Goal: Task Accomplishment & Management: Manage account settings

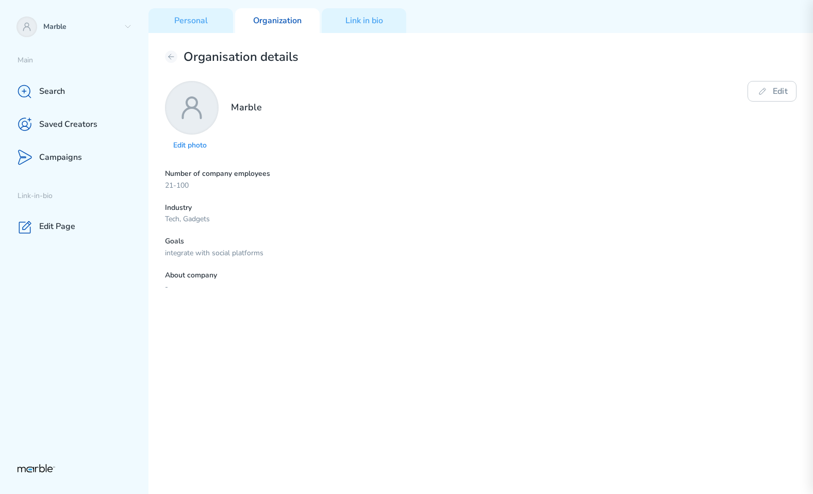
click at [409, 227] on div "Number of company employees 21-100 Industry Tech, Gadgets Goals integrate with …" at bounding box center [481, 230] width 632 height 123
click at [214, 28] on div "Personal" at bounding box center [191, 20] width 85 height 25
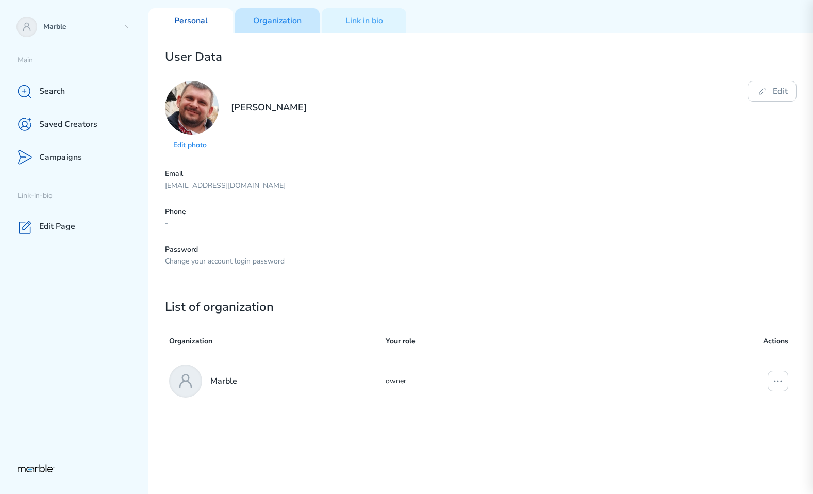
click at [283, 25] on p "Organization" at bounding box center [277, 20] width 48 height 11
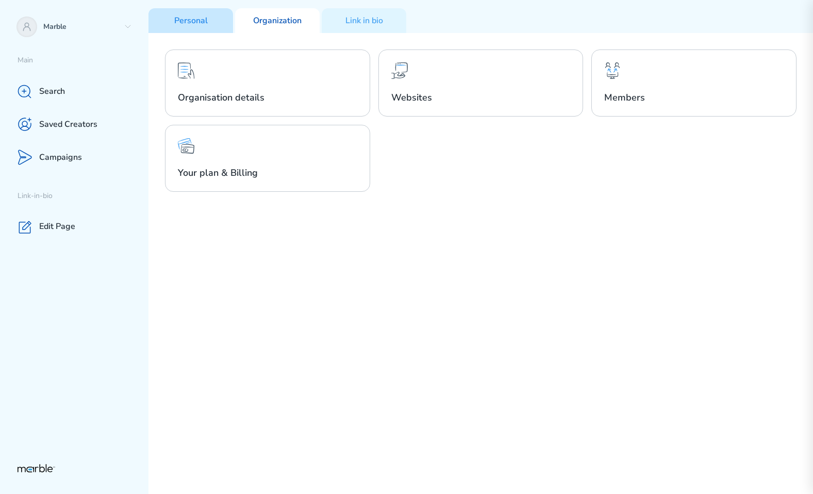
click at [205, 22] on p "Personal" at bounding box center [191, 20] width 34 height 11
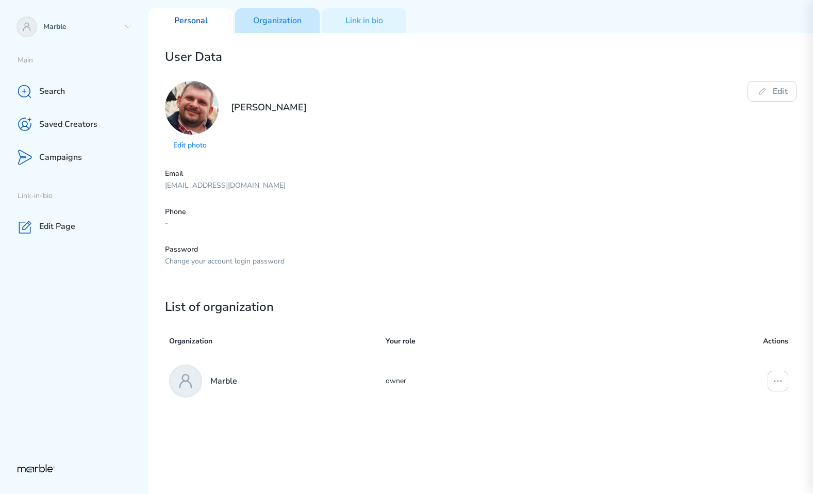
click at [277, 27] on div "Organization" at bounding box center [277, 20] width 85 height 25
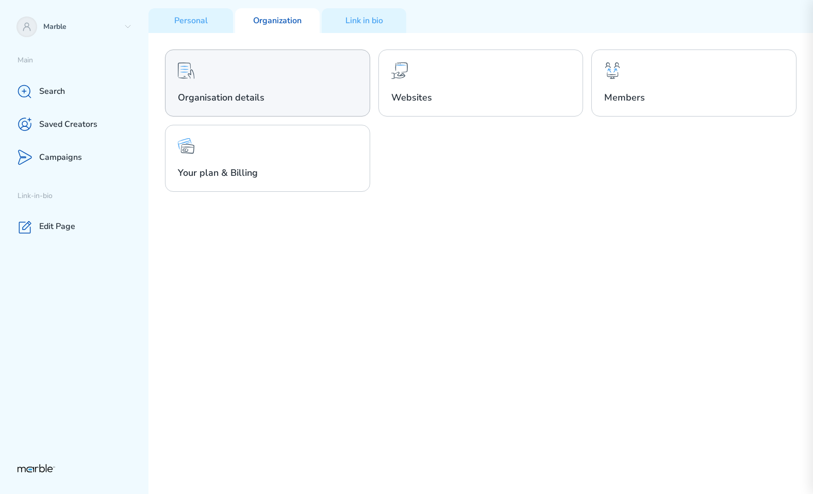
click at [251, 85] on div "Organisation details" at bounding box center [267, 83] width 205 height 67
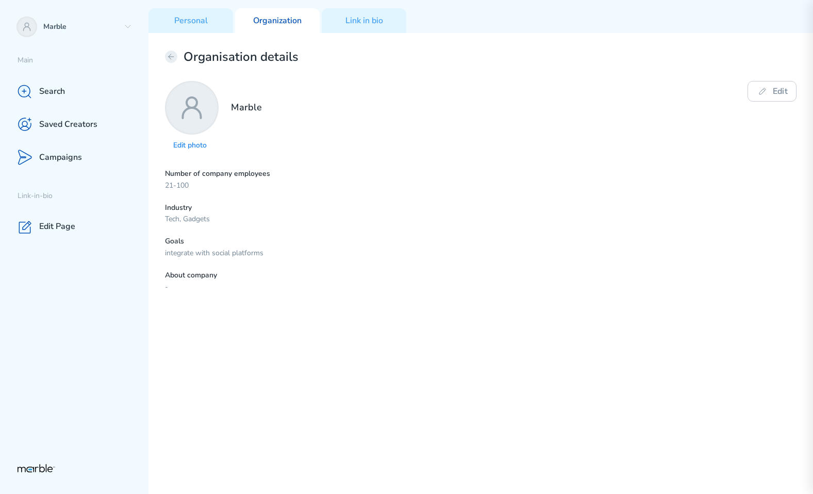
click at [175, 55] on icon at bounding box center [171, 57] width 8 height 8
click at [173, 57] on icon at bounding box center [171, 57] width 8 height 8
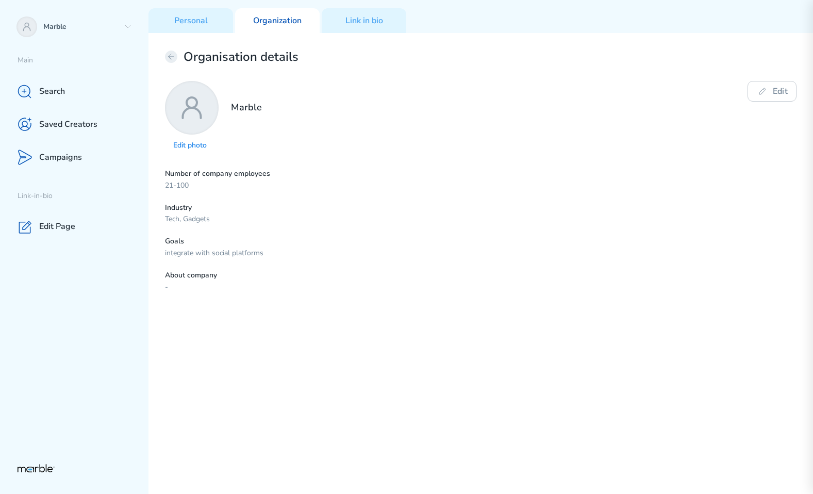
click at [169, 58] on icon at bounding box center [171, 57] width 8 height 8
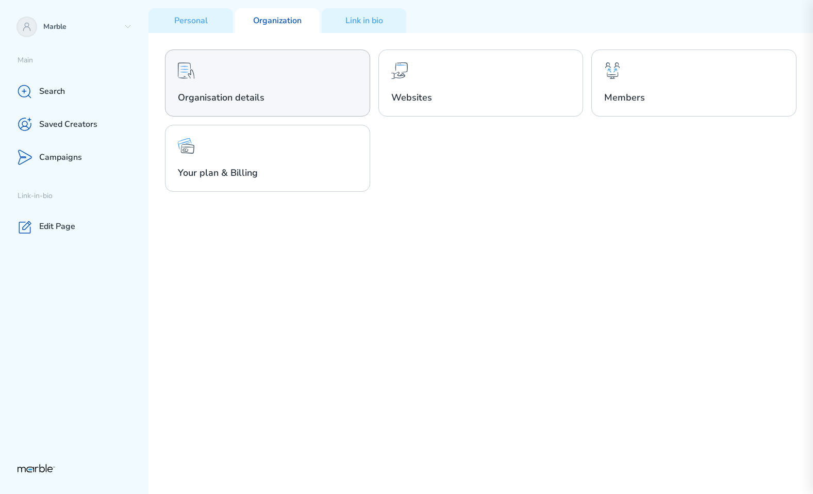
click at [288, 84] on div "Organisation details" at bounding box center [267, 83] width 205 height 67
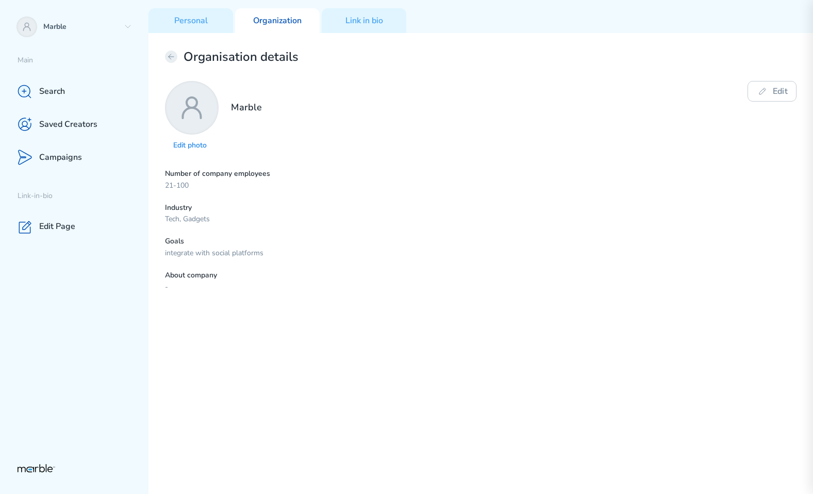
click at [174, 57] on icon at bounding box center [171, 57] width 8 height 8
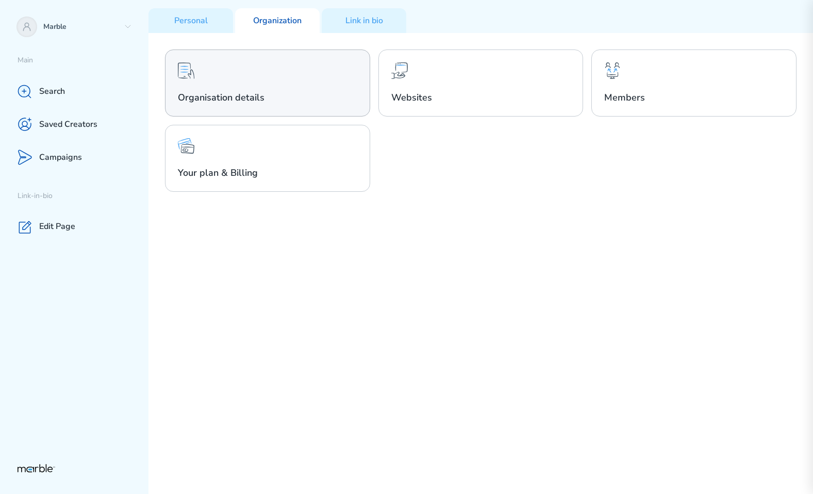
click at [279, 81] on div "Organisation details" at bounding box center [267, 83] width 205 height 67
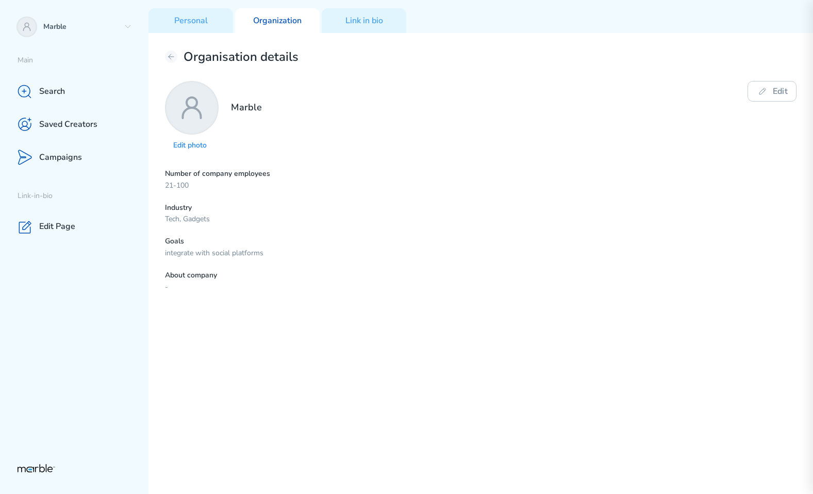
click at [245, 108] on h2 "Marble" at bounding box center [246, 127] width 31 height 51
click at [779, 94] on button "Edit" at bounding box center [772, 91] width 49 height 21
click at [736, 89] on button "Cancel" at bounding box center [735, 92] width 44 height 22
click at [778, 94] on button "Edit" at bounding box center [772, 91] width 49 height 21
click at [778, 94] on button "Save" at bounding box center [779, 91] width 36 height 21
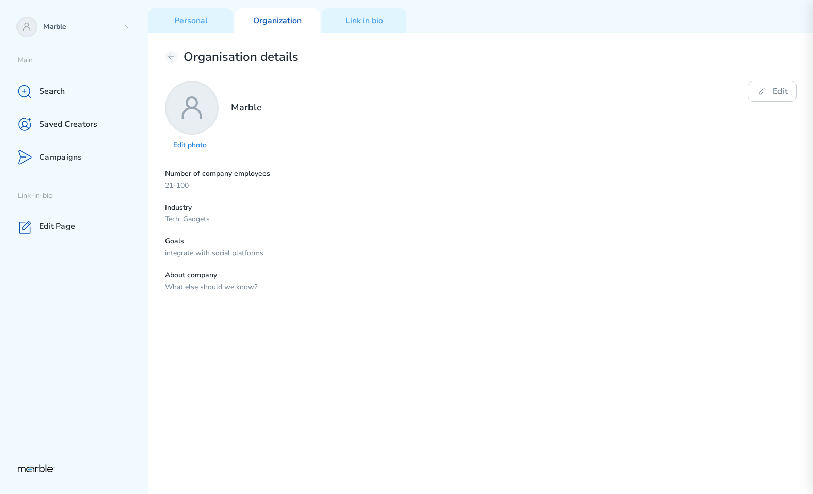
click at [778, 94] on button "Edit" at bounding box center [772, 91] width 49 height 21
click at [778, 94] on button "Save" at bounding box center [779, 91] width 36 height 21
click at [68, 93] on div "Search" at bounding box center [74, 91] width 149 height 33
